Goal: Register for event/course

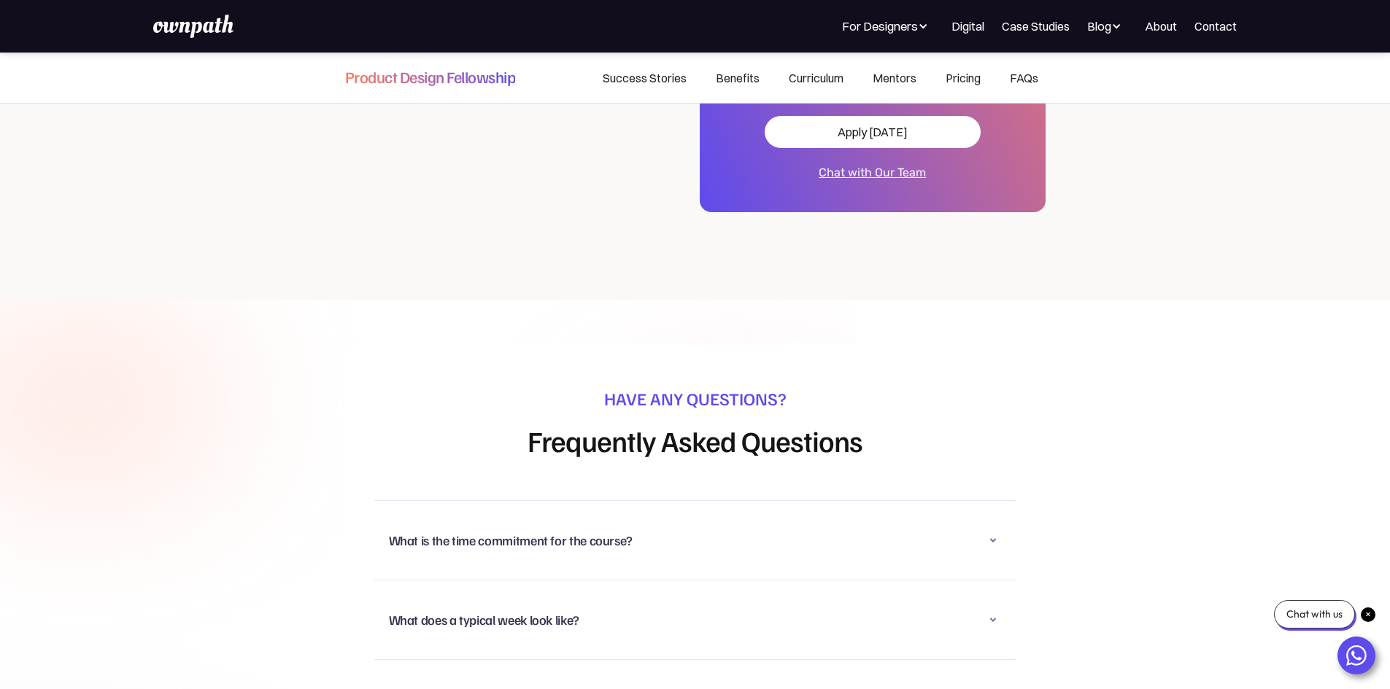
scroll to position [9064, 0]
click at [427, 531] on div "What is the time commitment for the course?" at bounding box center [511, 540] width 244 height 18
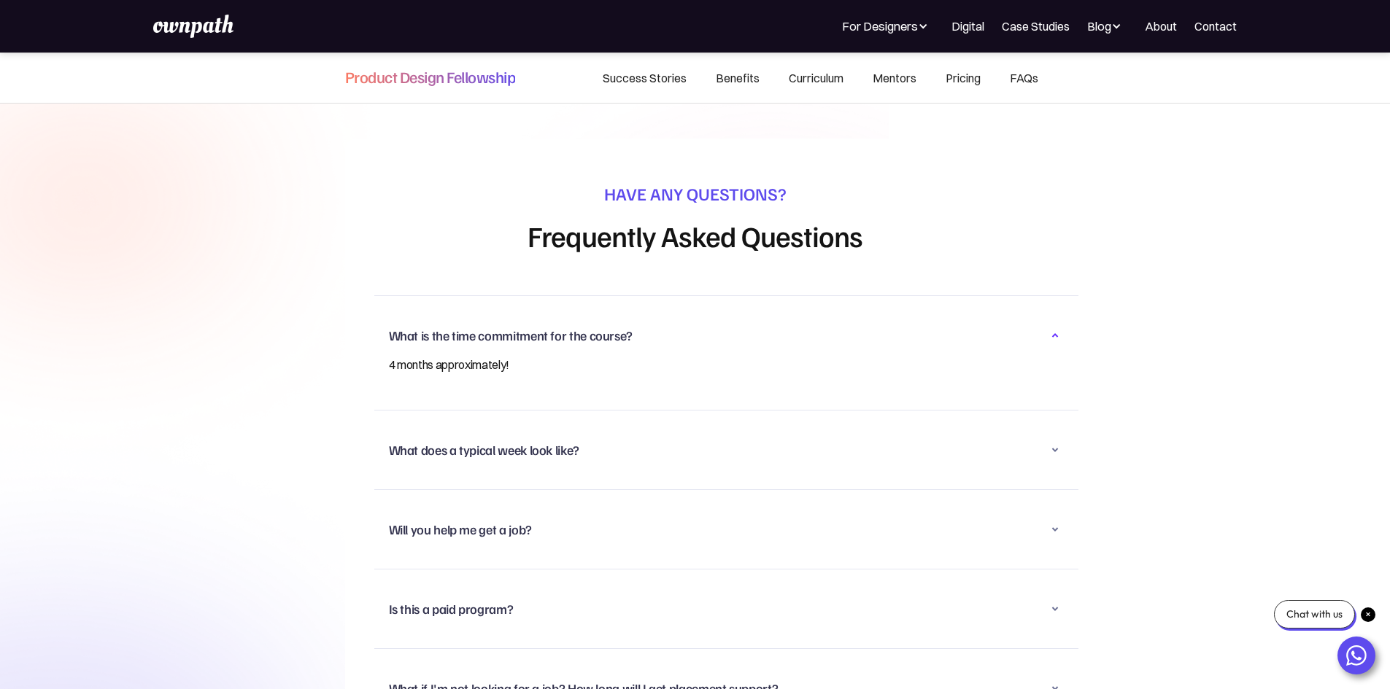
scroll to position [9269, 0]
click at [424, 589] on div "Is this a paid program?" at bounding box center [727, 608] width 676 height 38
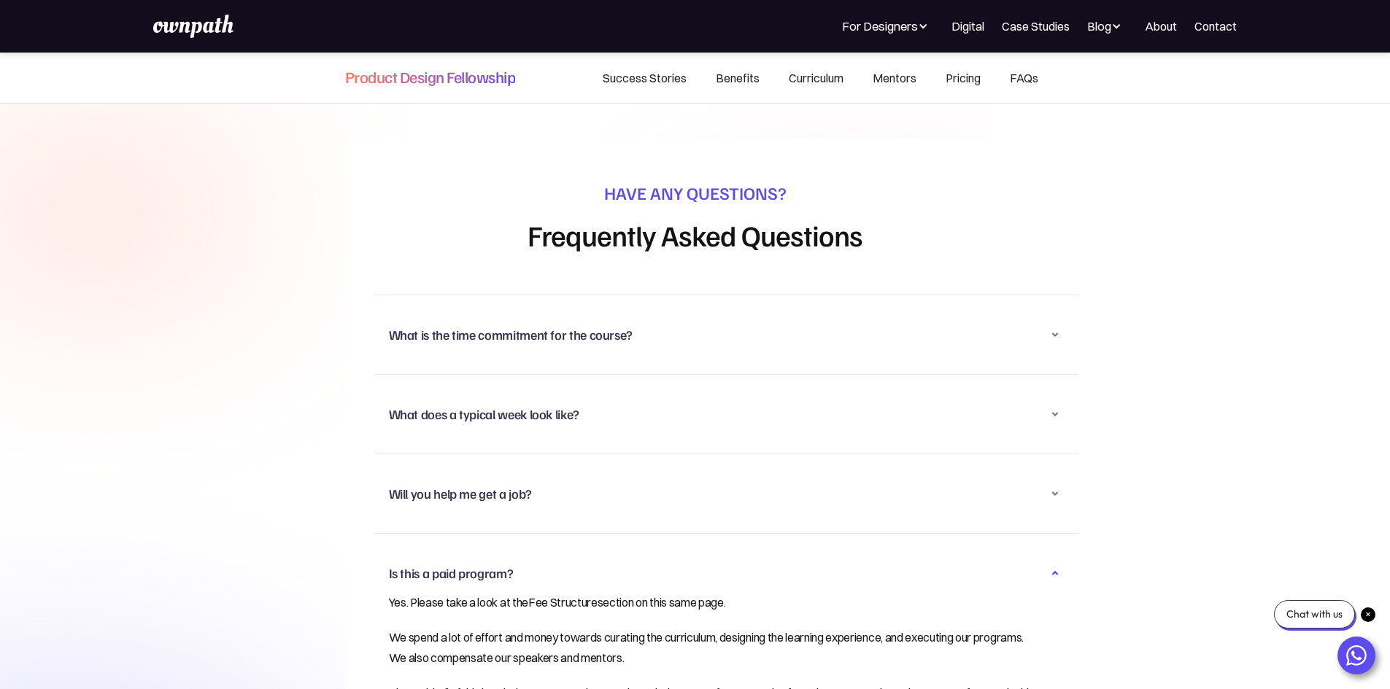
click at [528, 595] on link "Fee Structure" at bounding box center [562, 602] width 69 height 15
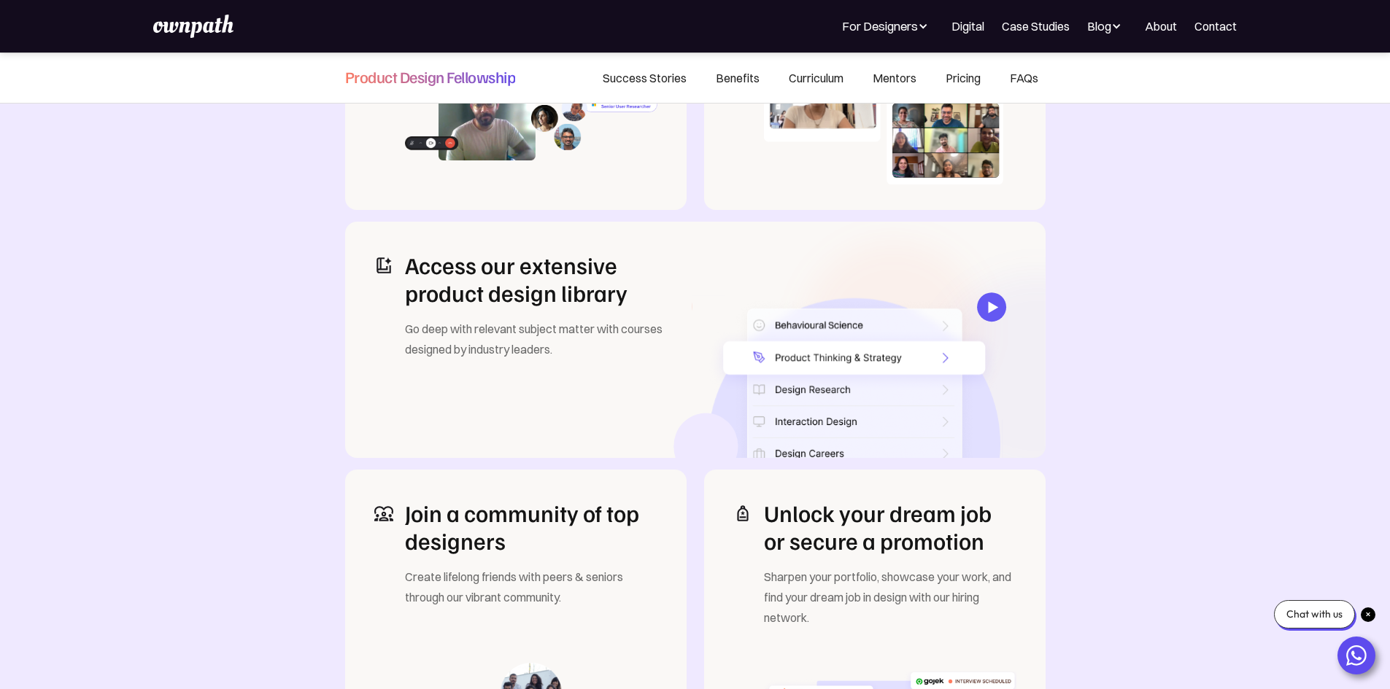
scroll to position [2114, 0]
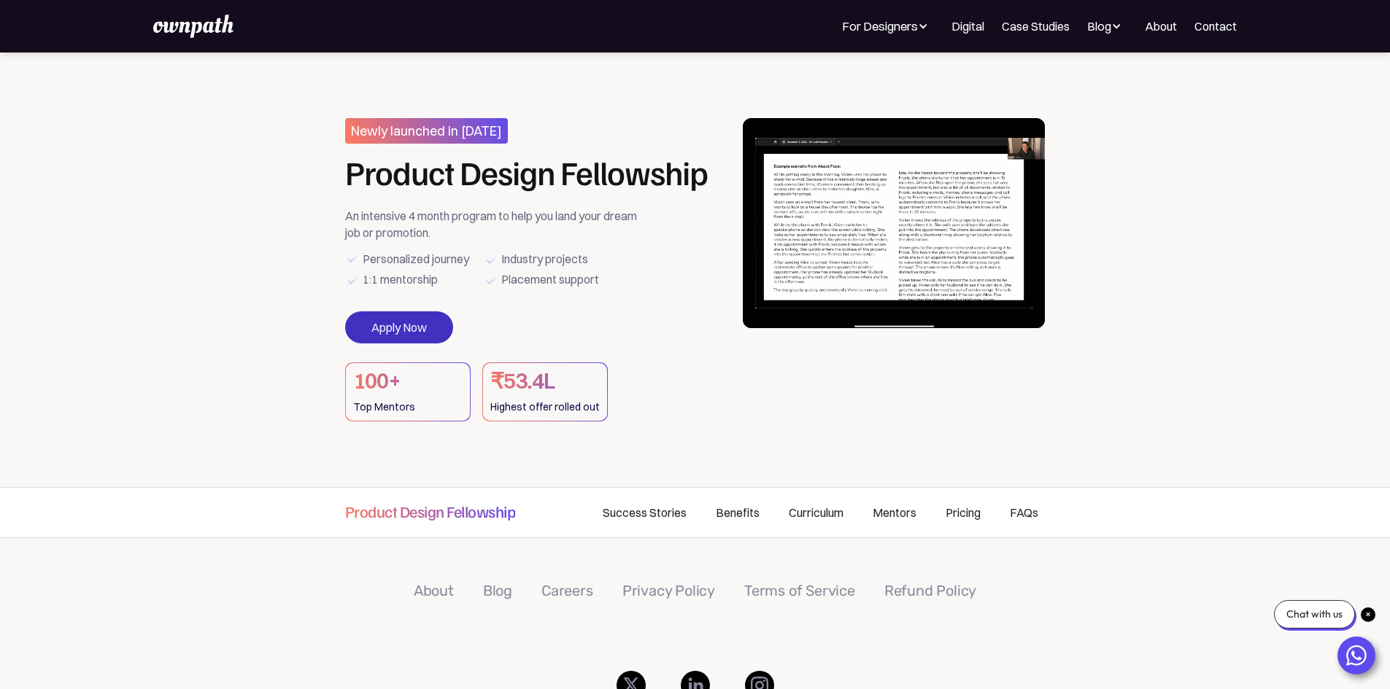
click at [431, 340] on link "Apply Now" at bounding box center [399, 327] width 108 height 32
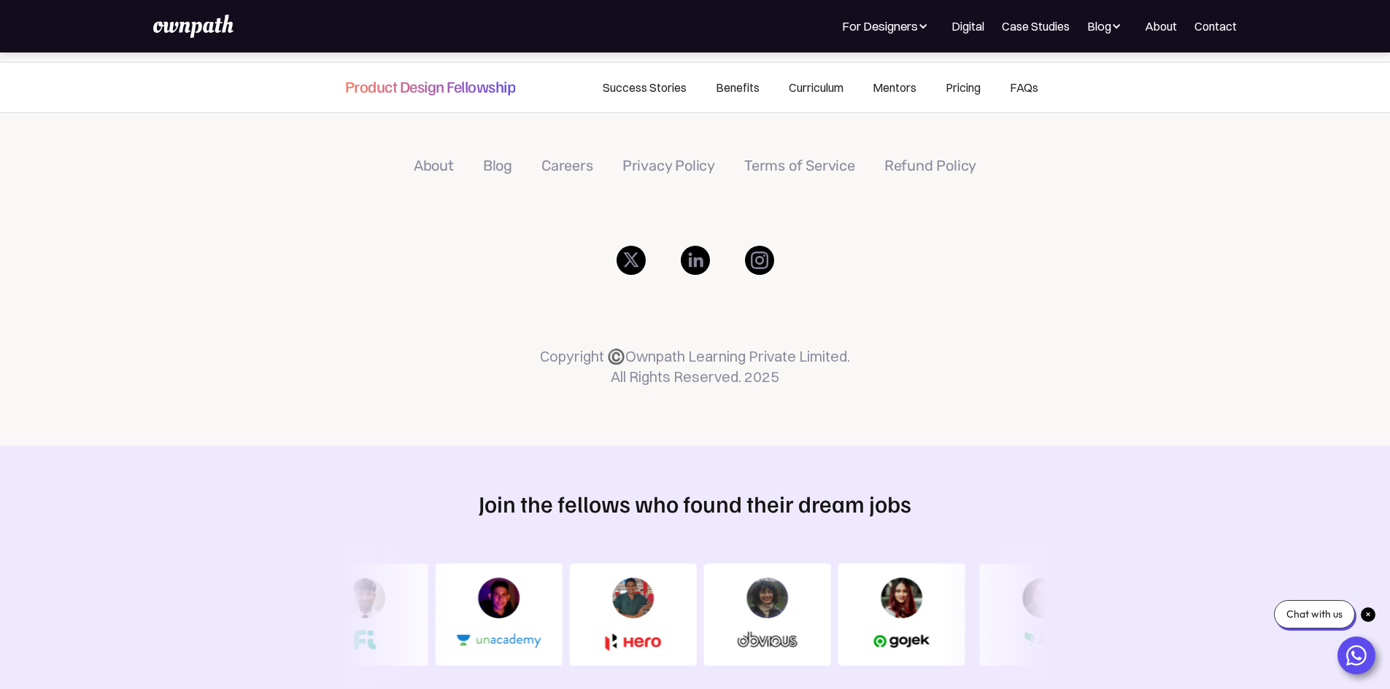
scroll to position [429, 0]
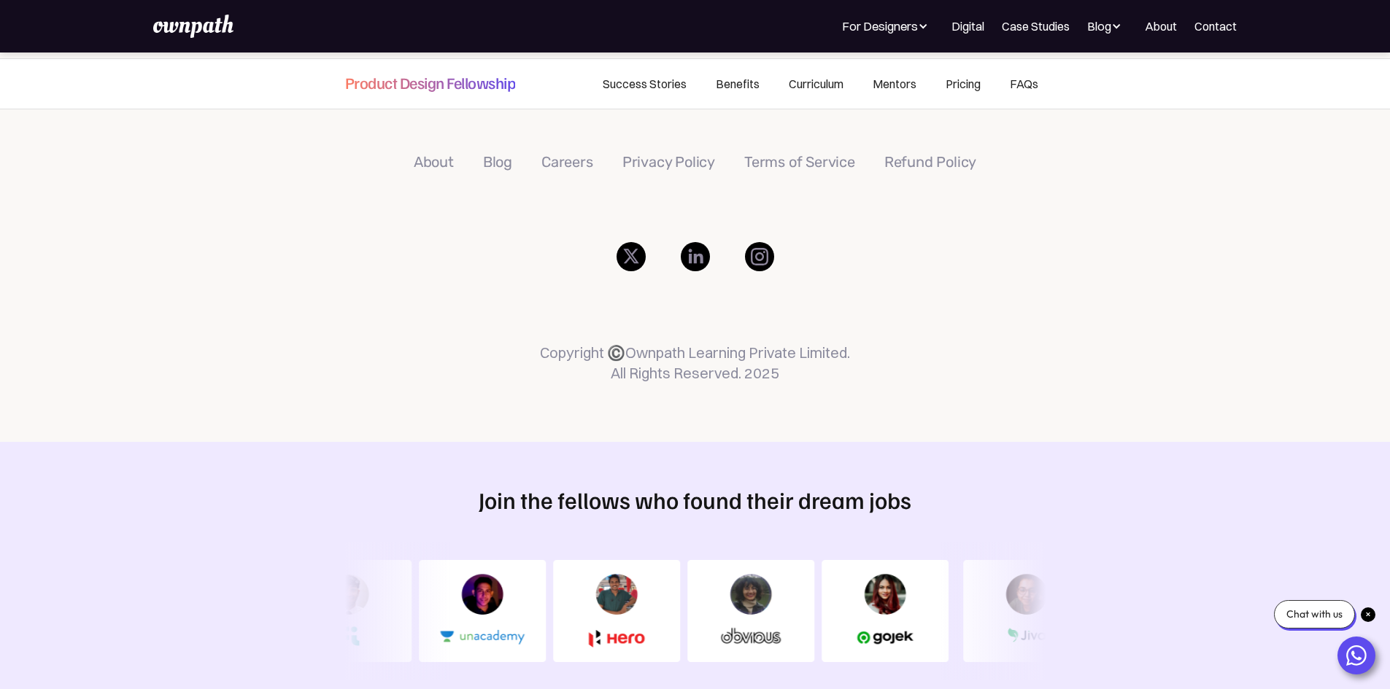
click at [635, 271] on img at bounding box center [630, 256] width 29 height 29
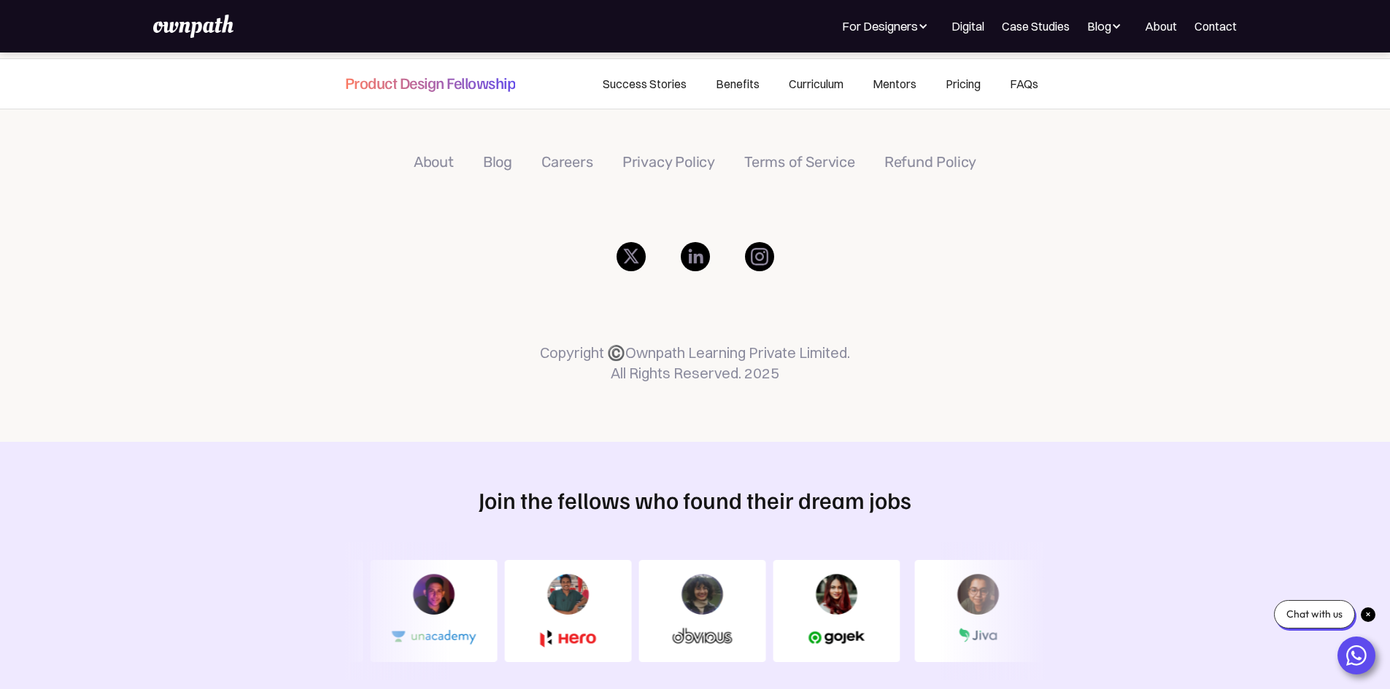
click at [703, 271] on img at bounding box center [695, 256] width 29 height 29
